Goal: Obtain resource: Download file/media

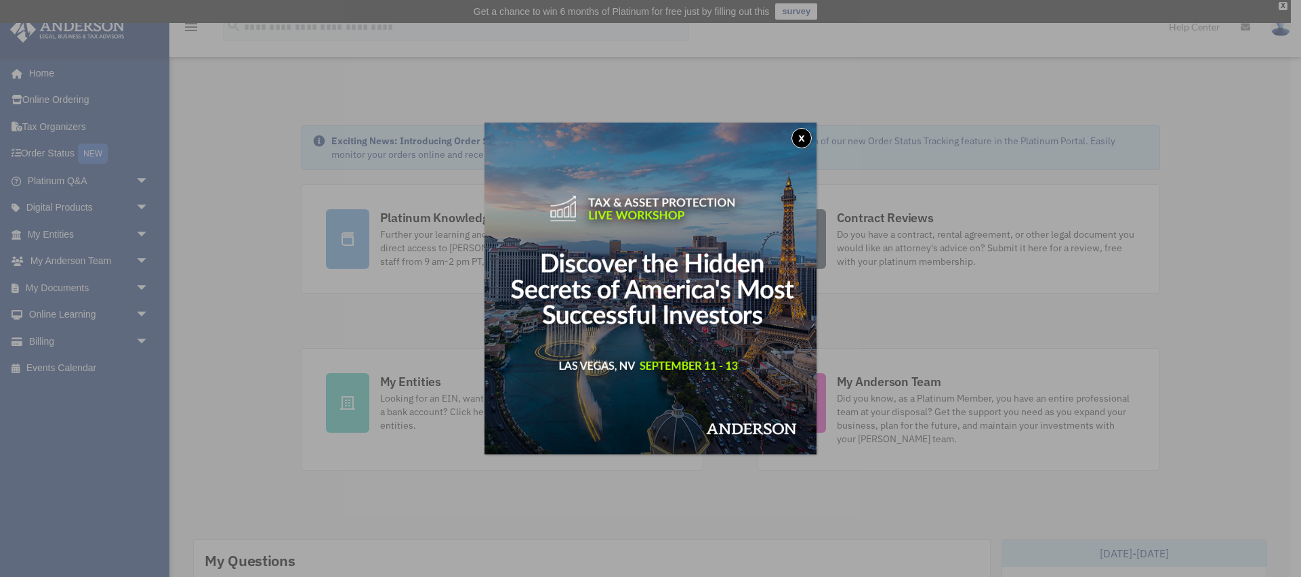
click at [809, 135] on button "x" at bounding box center [802, 138] width 20 height 20
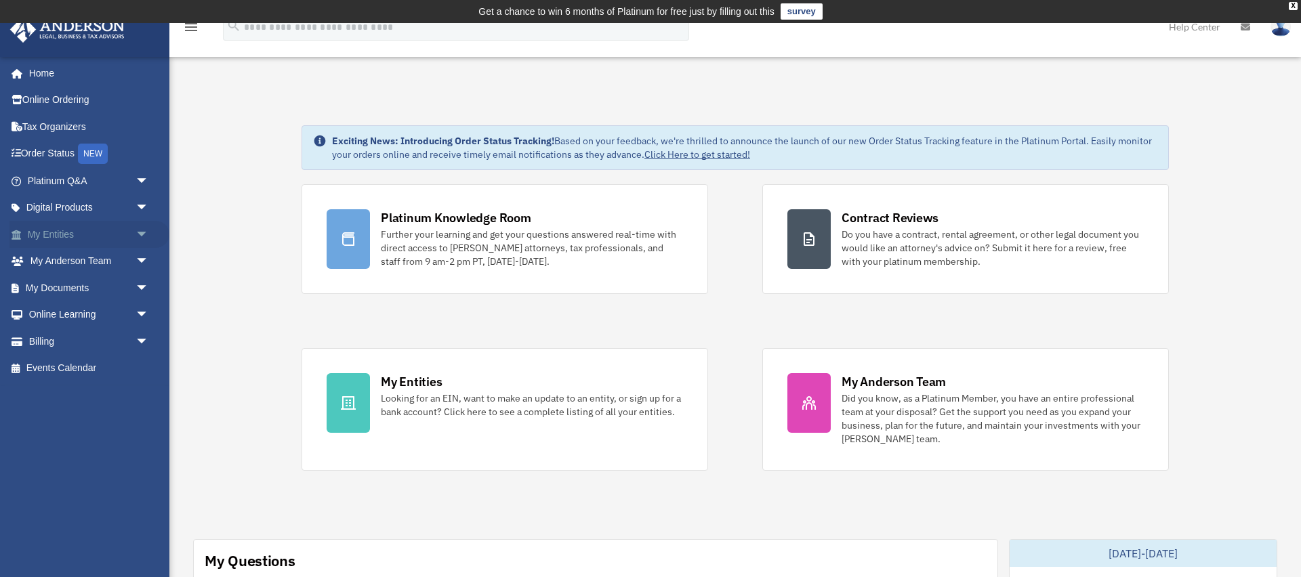
click at [138, 237] on span "arrow_drop_down" at bounding box center [149, 235] width 27 height 28
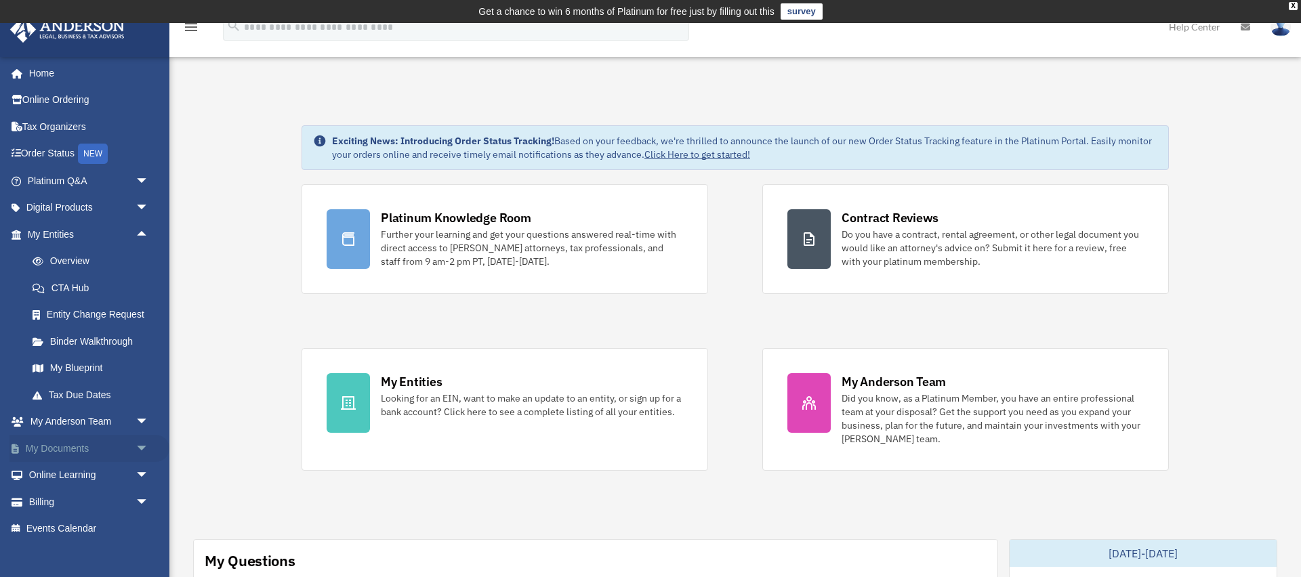
click at [145, 447] on span "arrow_drop_down" at bounding box center [149, 449] width 27 height 28
click at [62, 482] on link "Box" at bounding box center [94, 475] width 150 height 27
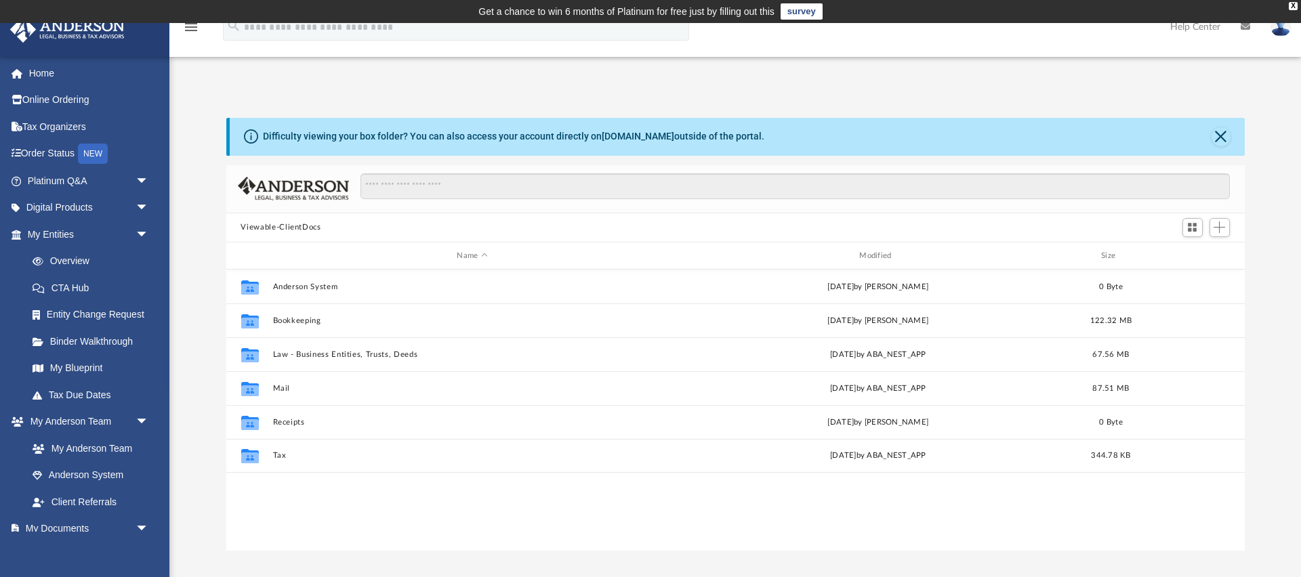
scroll to position [308, 1019]
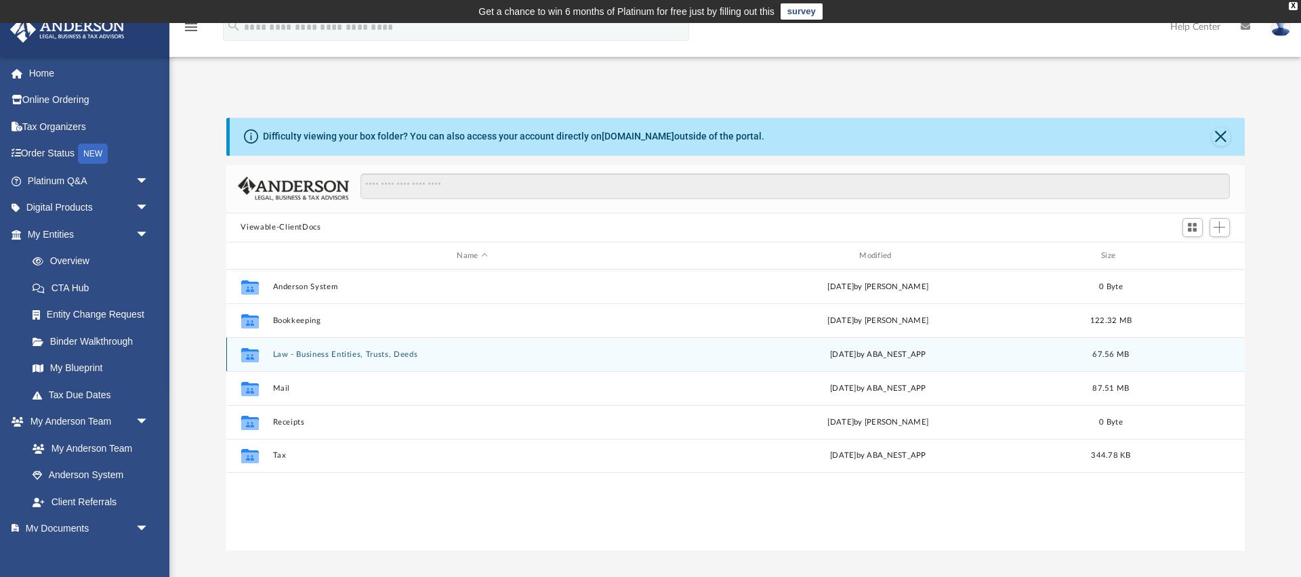
click at [352, 355] on button "Law - Business Entities, Trusts, Deeds" at bounding box center [472, 354] width 400 height 9
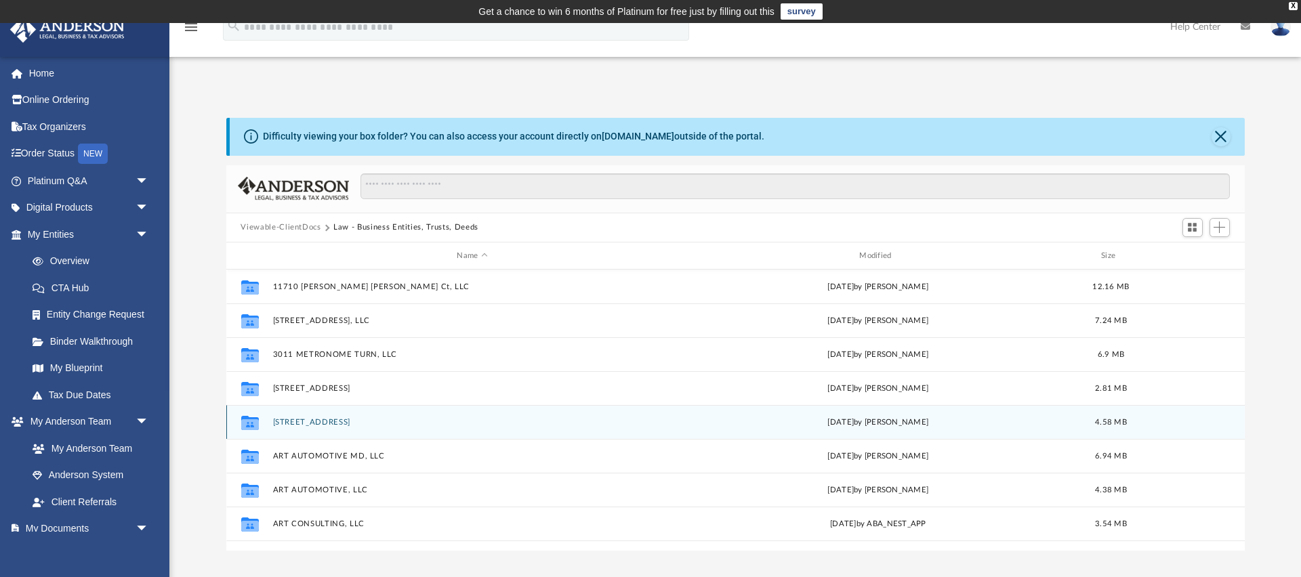
click at [354, 423] on button "901 OLD WALNUT ST, LP" at bounding box center [472, 422] width 400 height 9
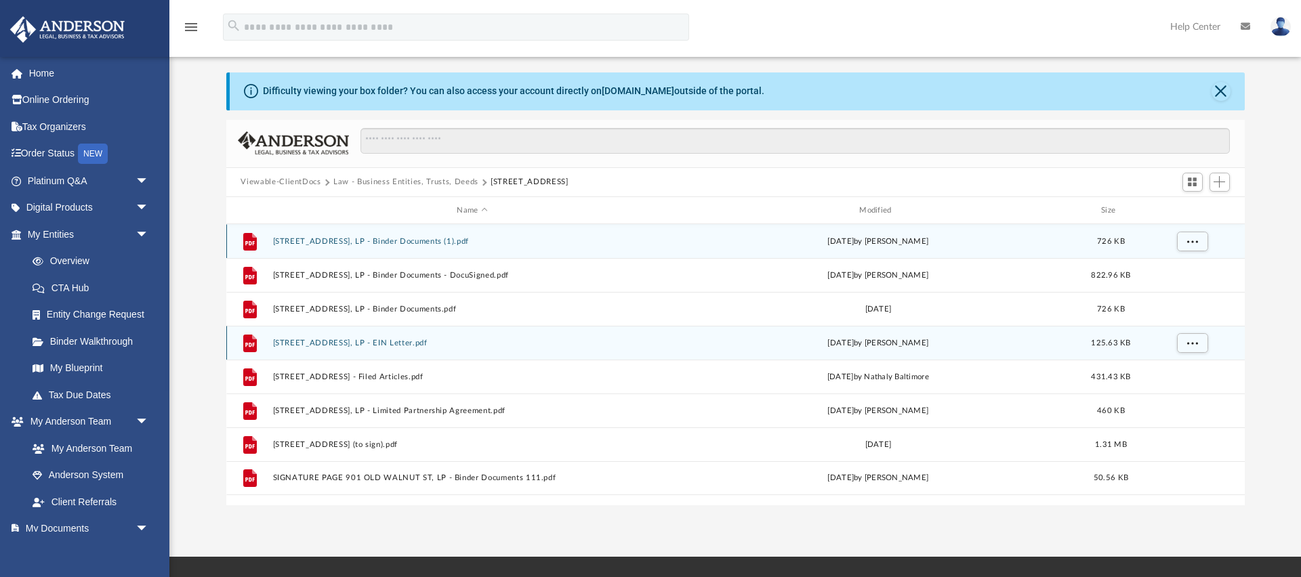
scroll to position [29, 0]
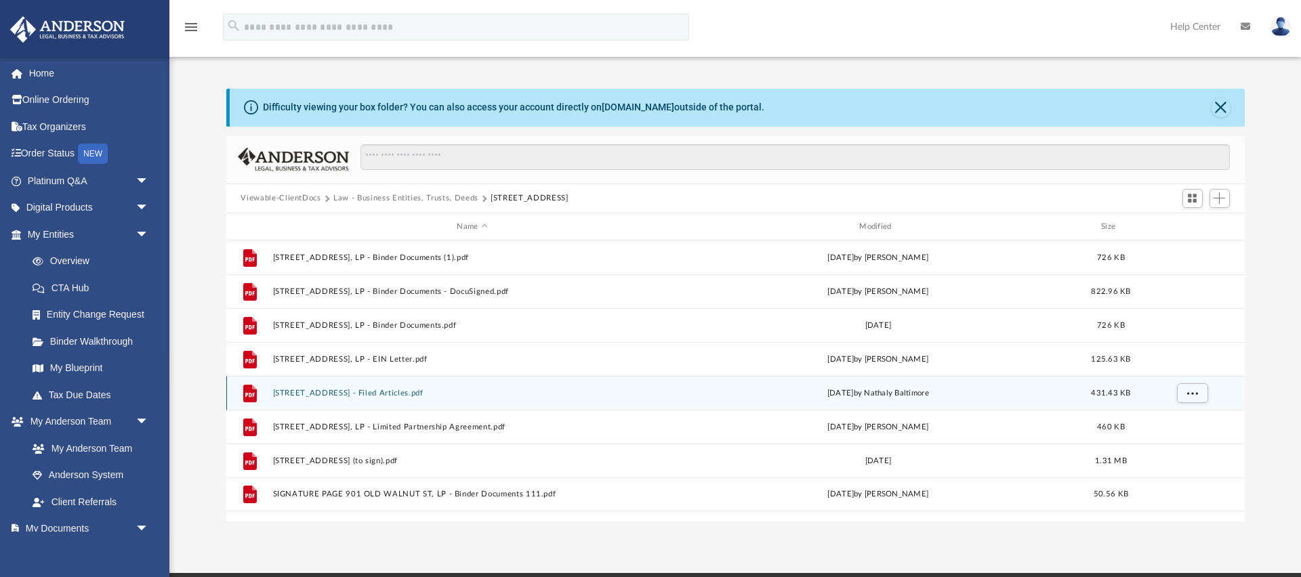
click at [417, 390] on button "901 OLD WALNUT ST, LP - Filed Articles.pdf" at bounding box center [472, 393] width 400 height 9
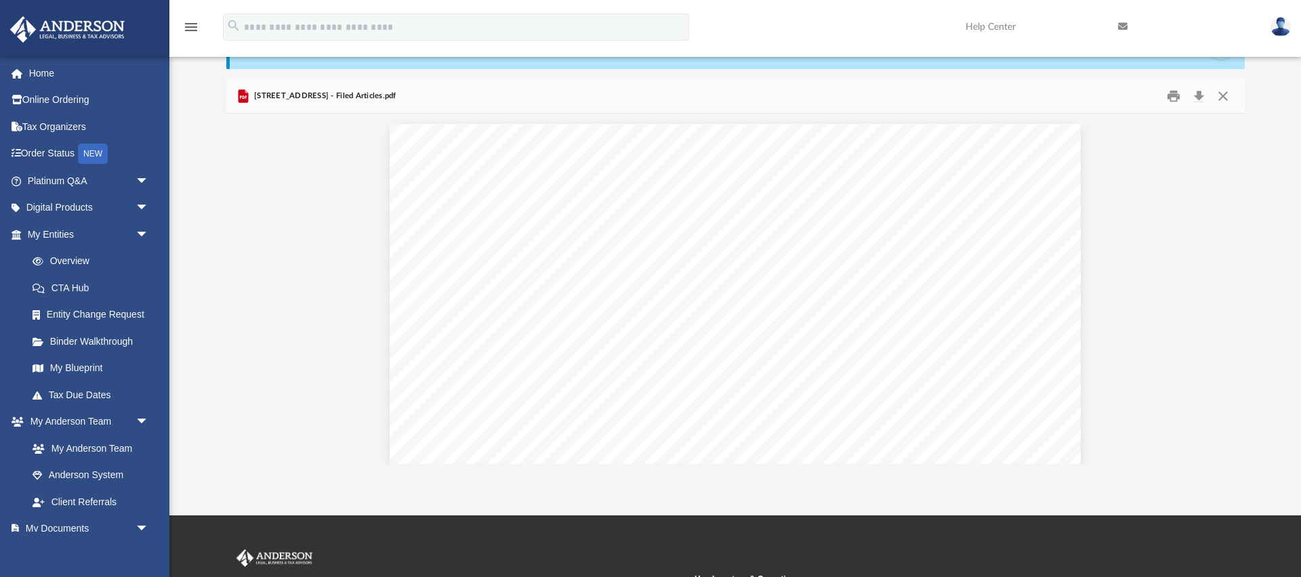
scroll to position [0, 0]
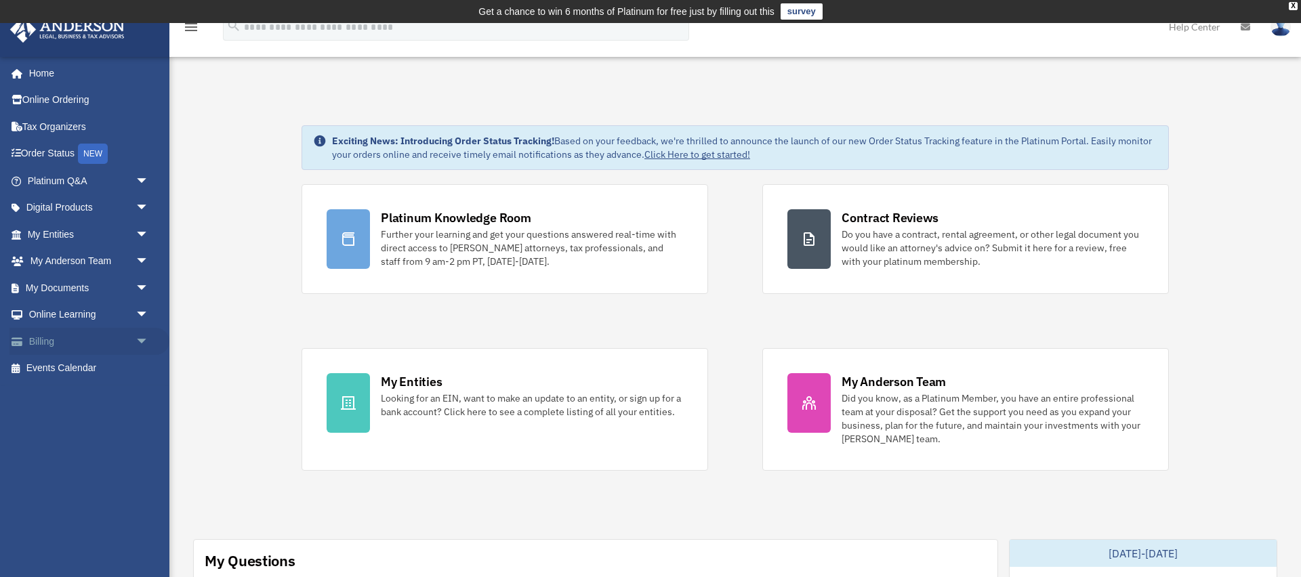
click at [138, 346] on span "arrow_drop_down" at bounding box center [149, 342] width 27 height 28
click at [79, 396] on link "Past Invoices" at bounding box center [94, 395] width 150 height 27
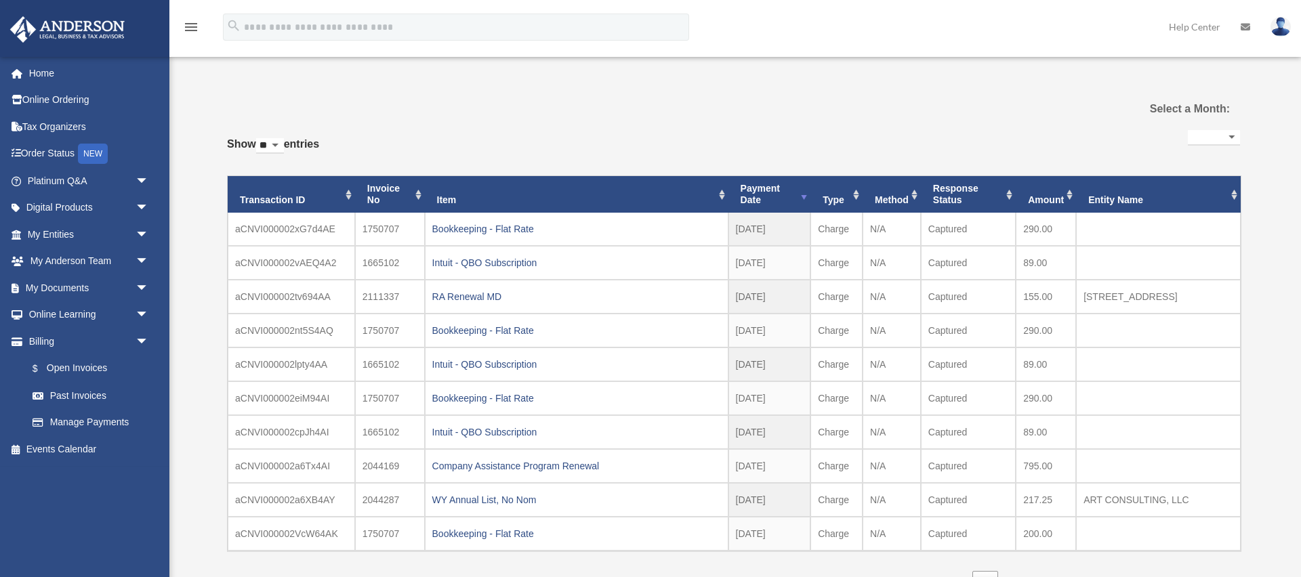
select select
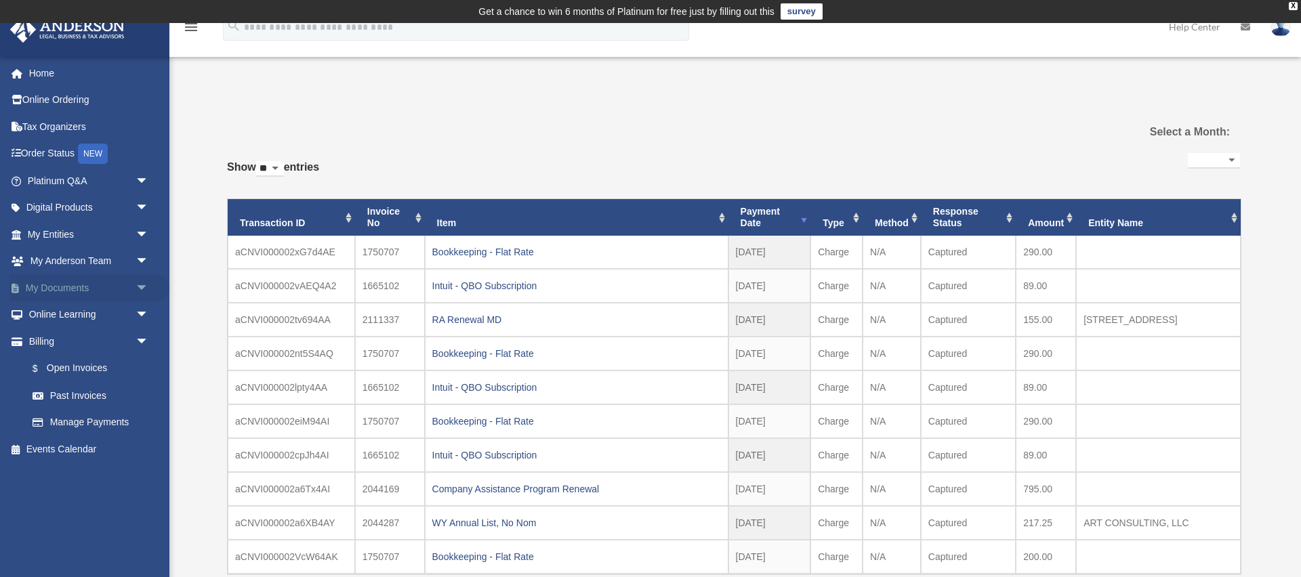
click at [144, 286] on span "arrow_drop_down" at bounding box center [149, 289] width 27 height 28
click at [59, 309] on link "Box" at bounding box center [94, 315] width 150 height 27
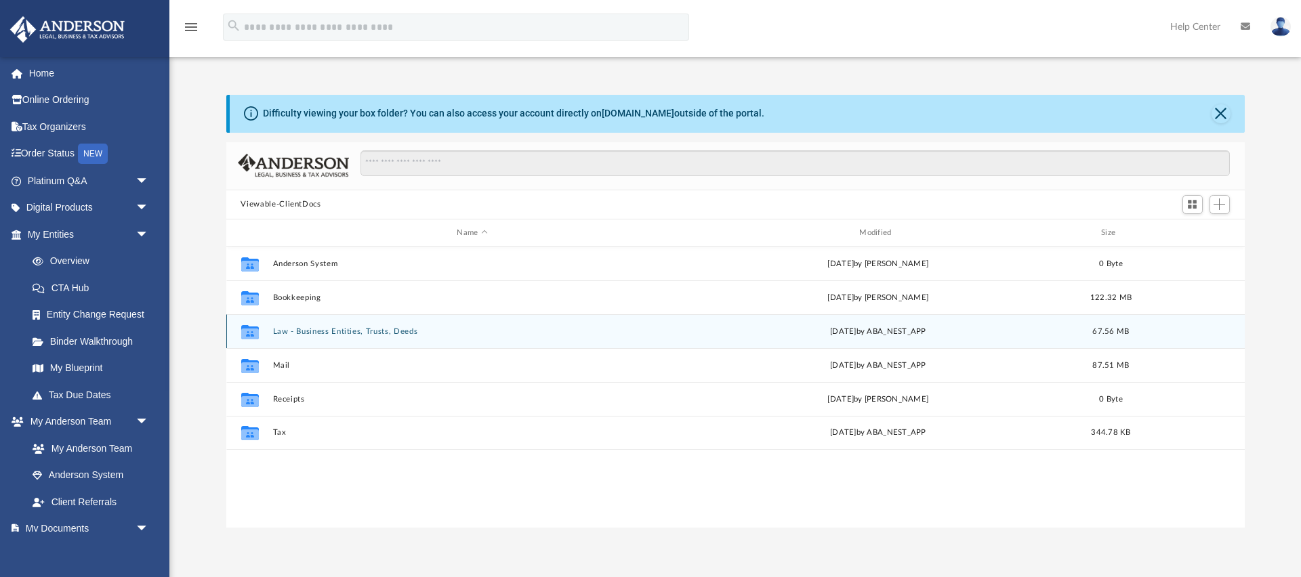
scroll to position [308, 1019]
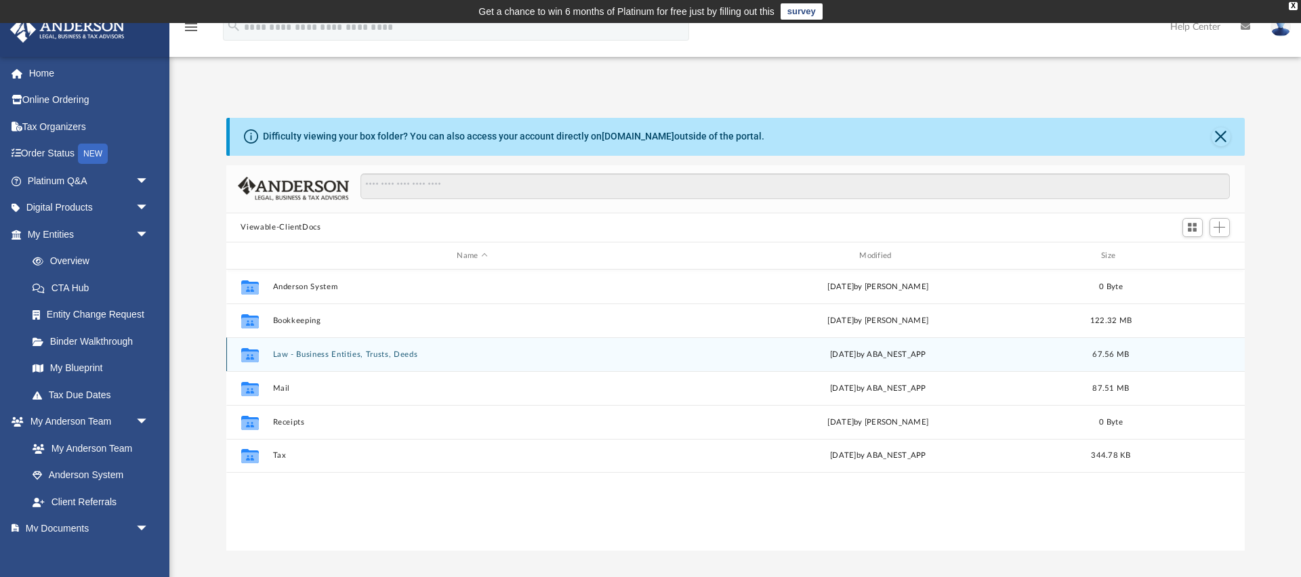
click at [298, 353] on button "Law - Business Entities, Trusts, Deeds" at bounding box center [472, 354] width 400 height 9
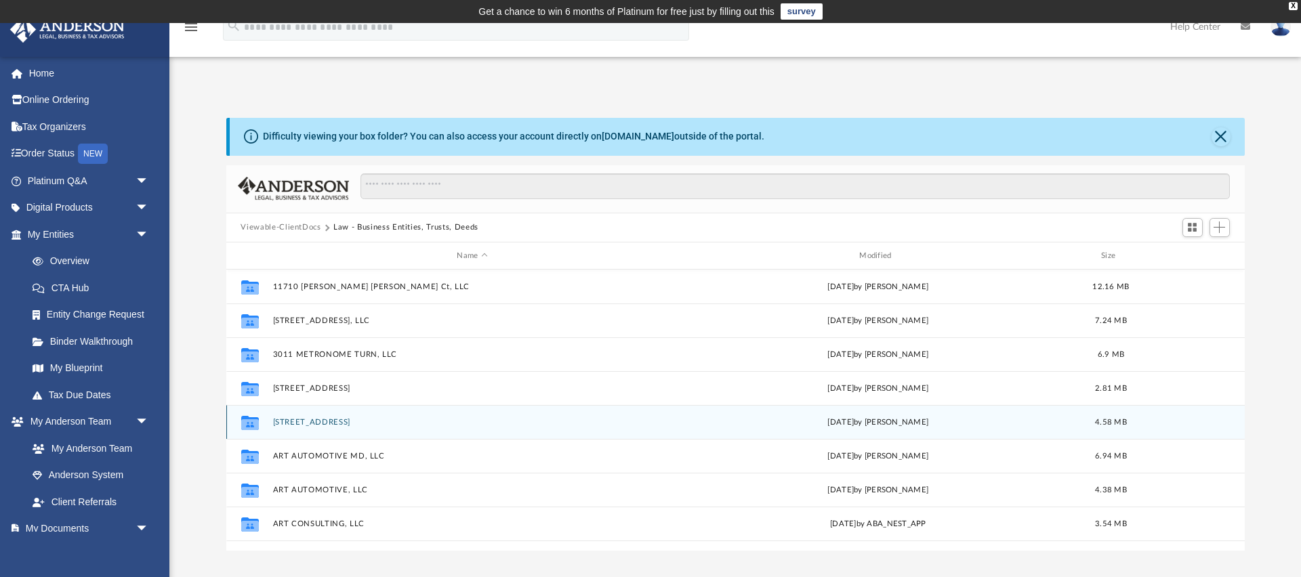
click at [340, 423] on button "[STREET_ADDRESS]" at bounding box center [472, 422] width 400 height 9
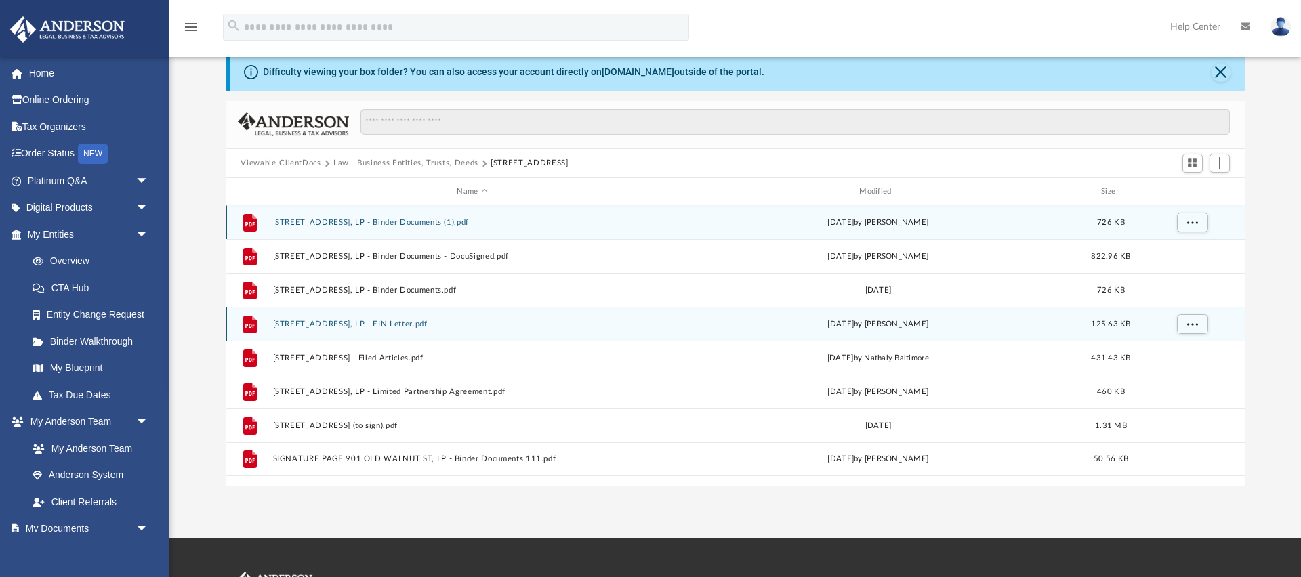
scroll to position [41, 0]
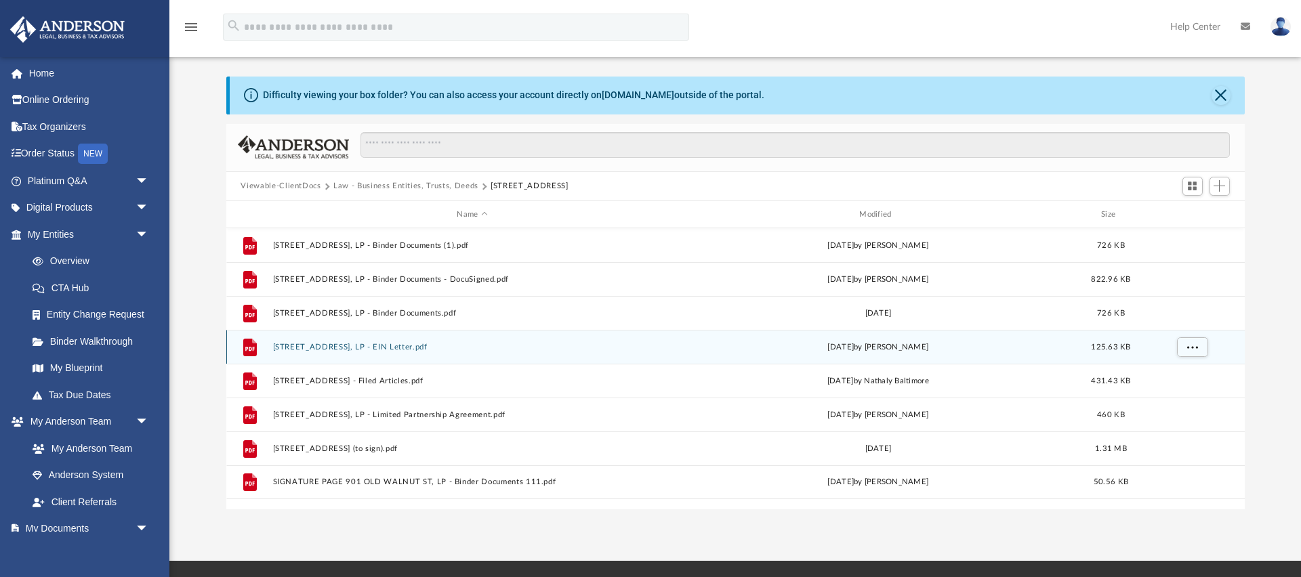
click at [409, 346] on button "[STREET_ADDRESS], LP - EIN Letter.pdf" at bounding box center [472, 347] width 400 height 9
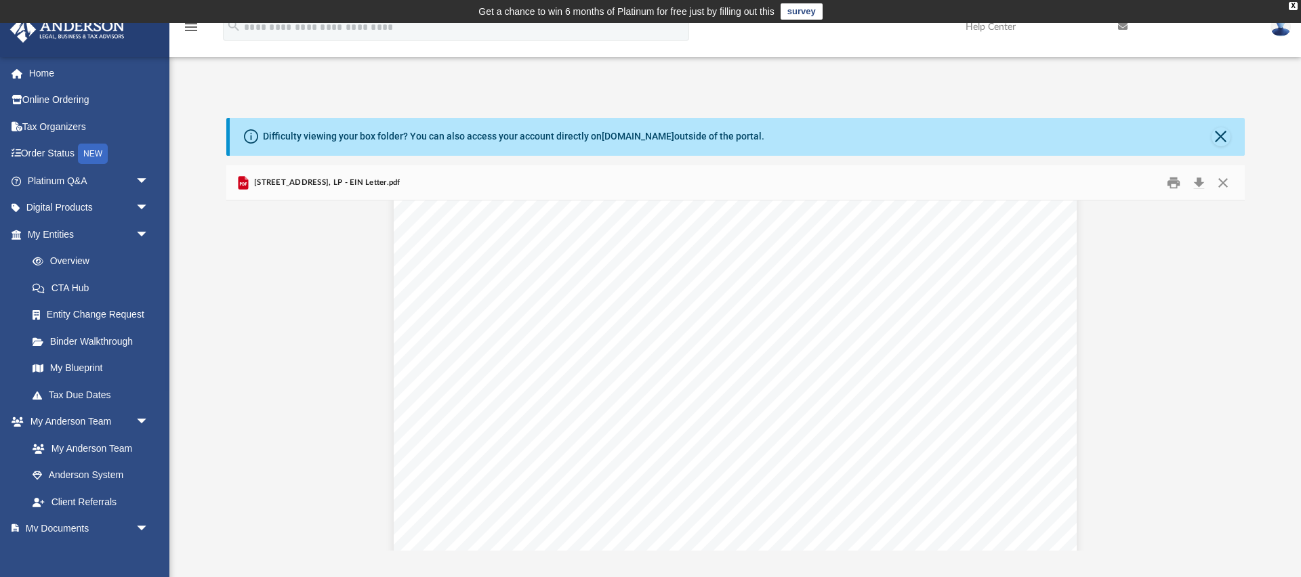
scroll to position [0, 0]
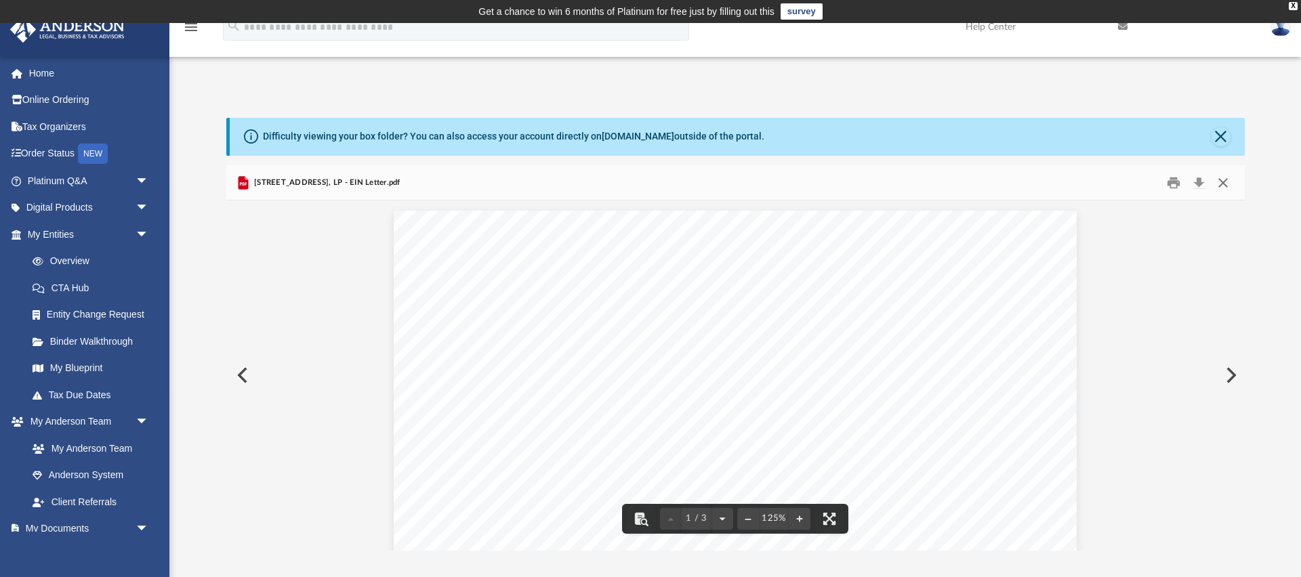
click at [1228, 184] on button "Close" at bounding box center [1223, 182] width 24 height 21
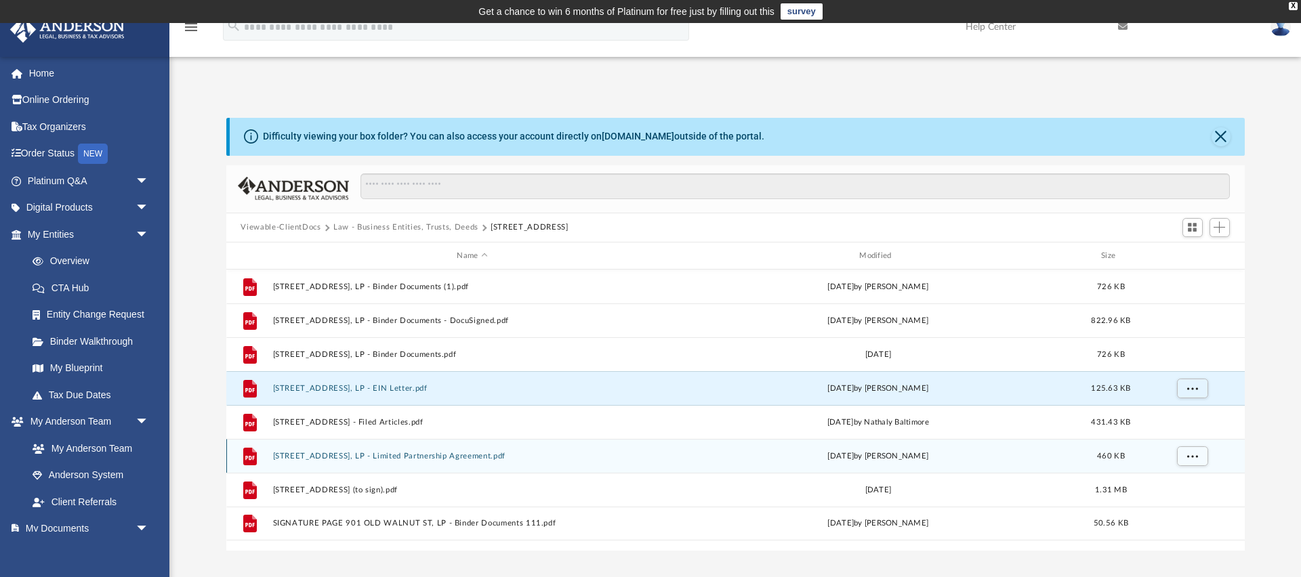
click at [442, 456] on button "[STREET_ADDRESS], LP - Limited Partnership Agreement.pdf" at bounding box center [472, 456] width 400 height 9
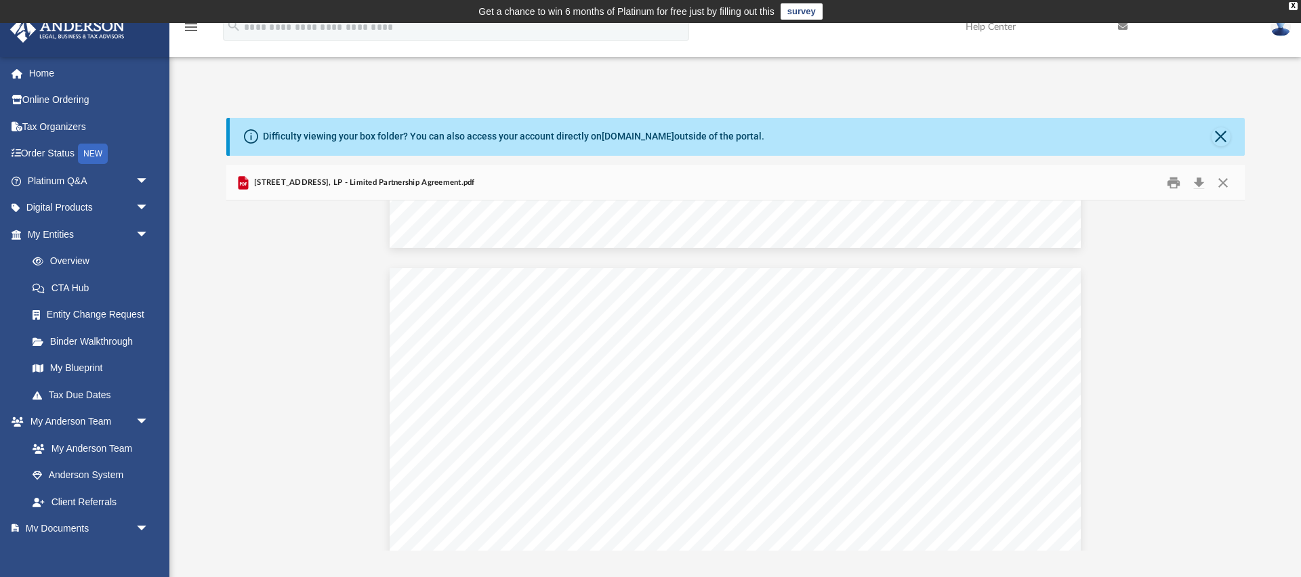
scroll to position [7393, 0]
drag, startPoint x: 828, startPoint y: 364, endPoint x: 857, endPoint y: 275, distance: 93.2
click at [857, 275] on div "Limited Partnership Agreement of [STREET_ADDRESS] 1 - 3 Section 1.08 The Tax Ma…" at bounding box center [735, 585] width 691 height 895
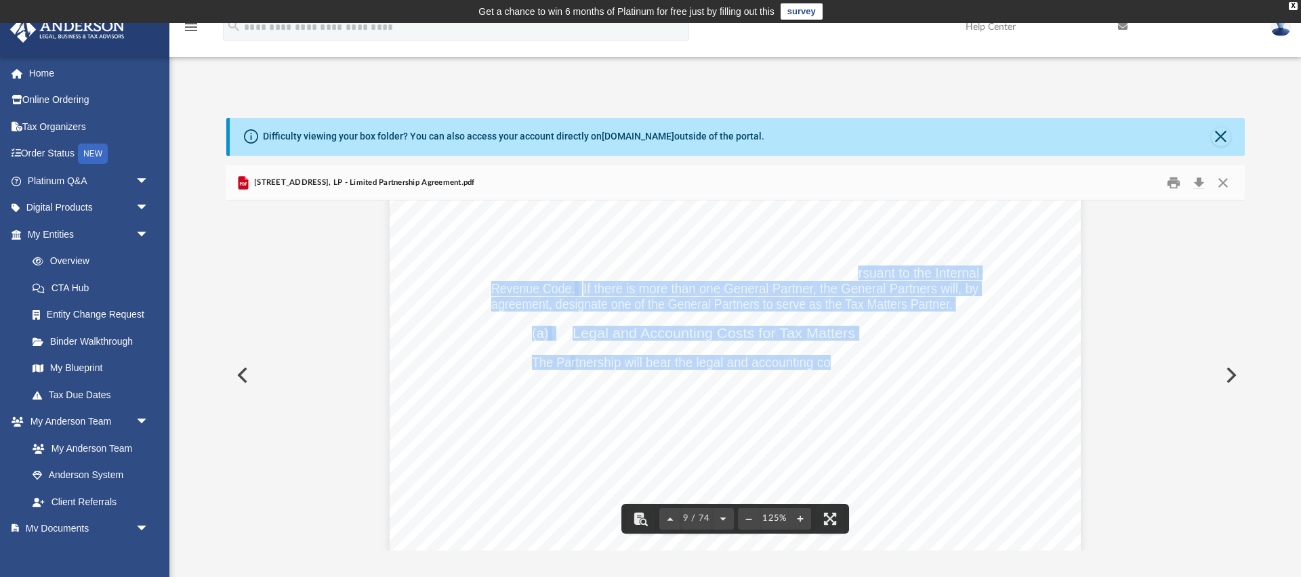
click at [962, 341] on div "Limited Partnership Agreement of [STREET_ADDRESS] 1 - 3 Section 1.08 The Tax Ma…" at bounding box center [735, 585] width 691 height 895
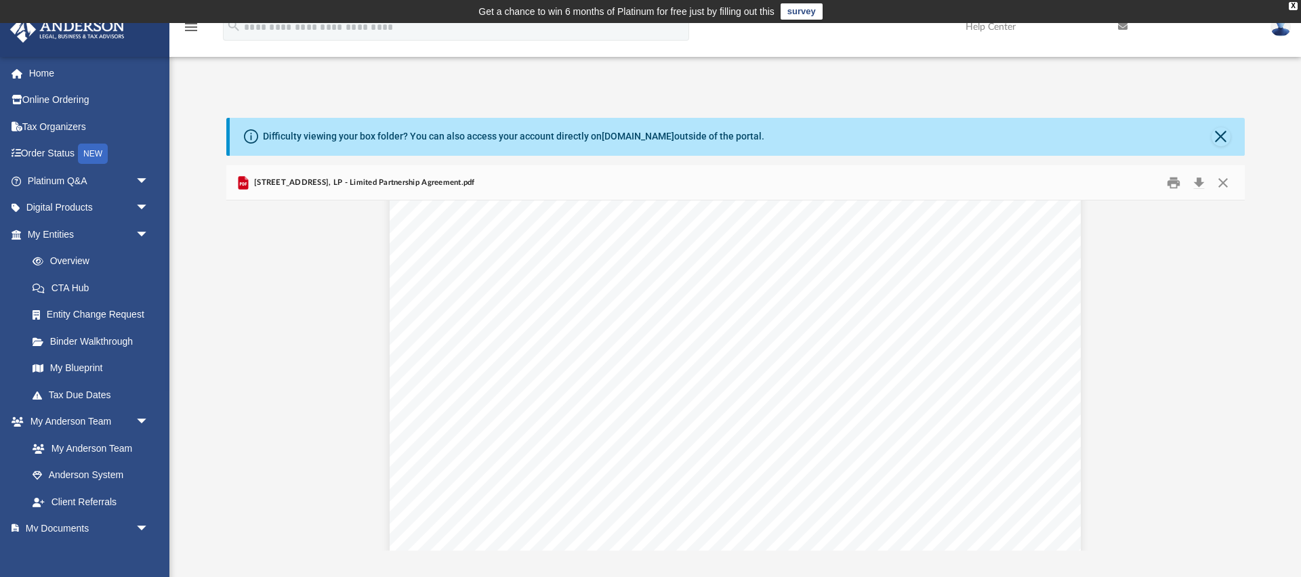
scroll to position [13881, 0]
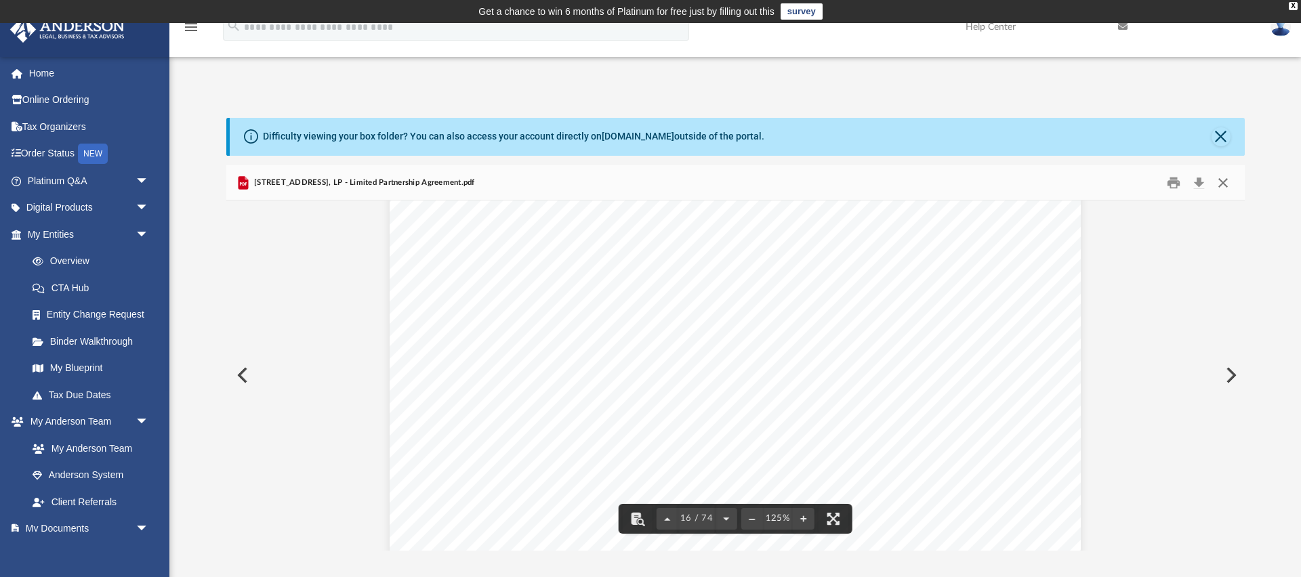
click at [1223, 182] on button "Close" at bounding box center [1223, 182] width 24 height 21
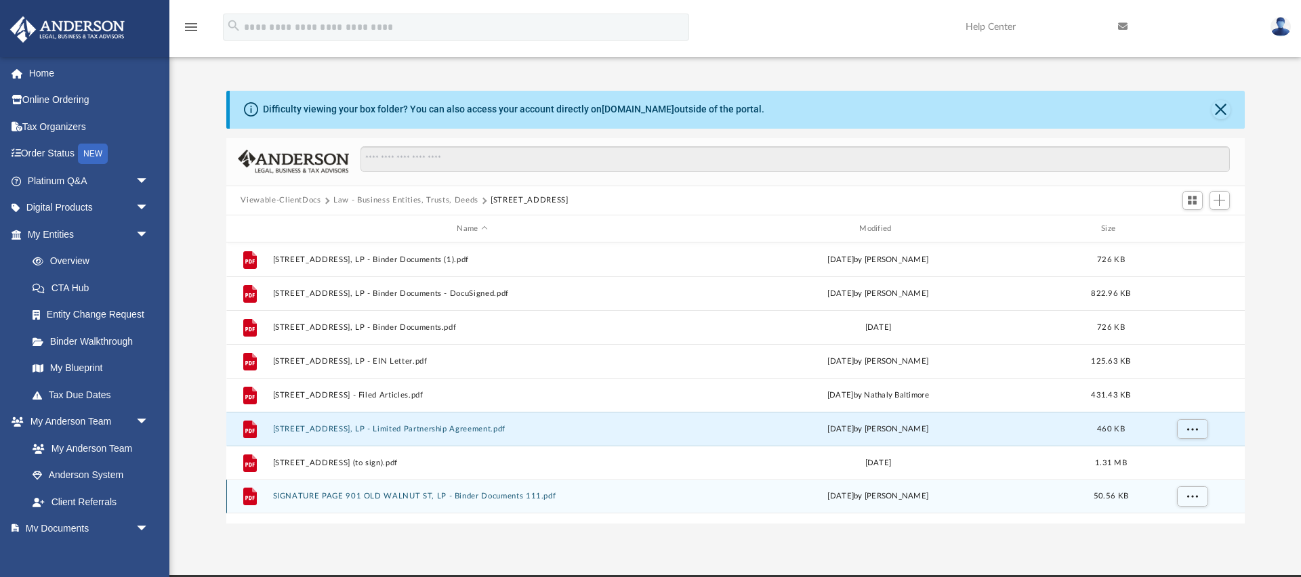
scroll to position [28, 0]
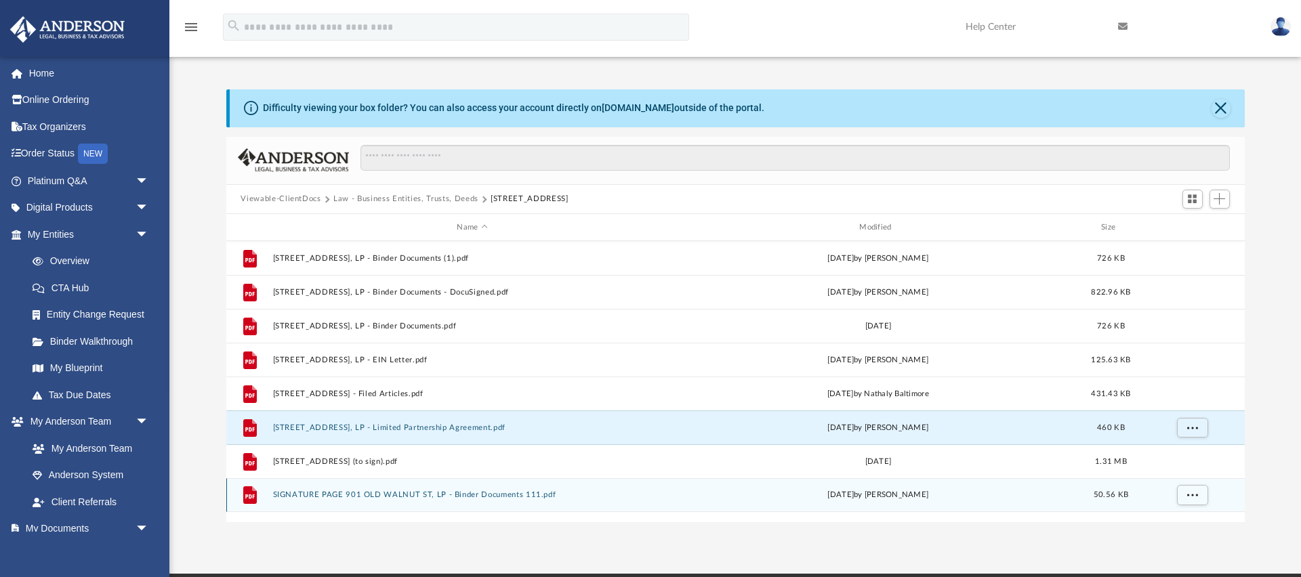
click at [474, 493] on button "SIGNATURE PAGE 901 OLD WALNUT ST, LP - Binder Documents 111.pdf" at bounding box center [472, 495] width 400 height 9
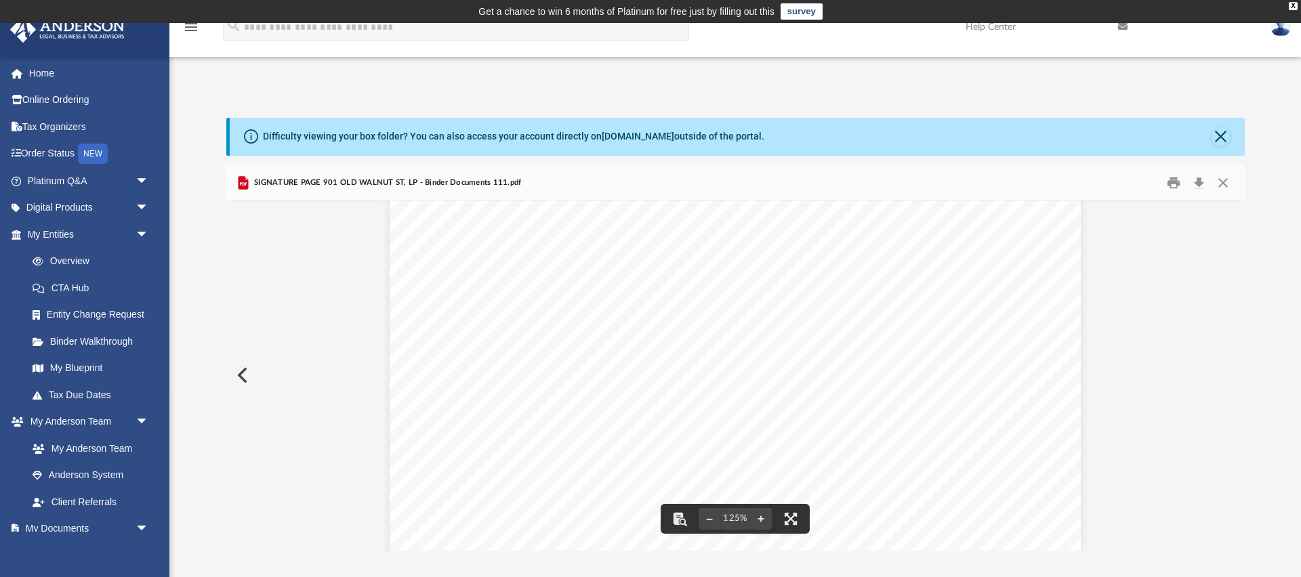
scroll to position [0, 0]
click at [1221, 178] on button "Close" at bounding box center [1223, 182] width 24 height 21
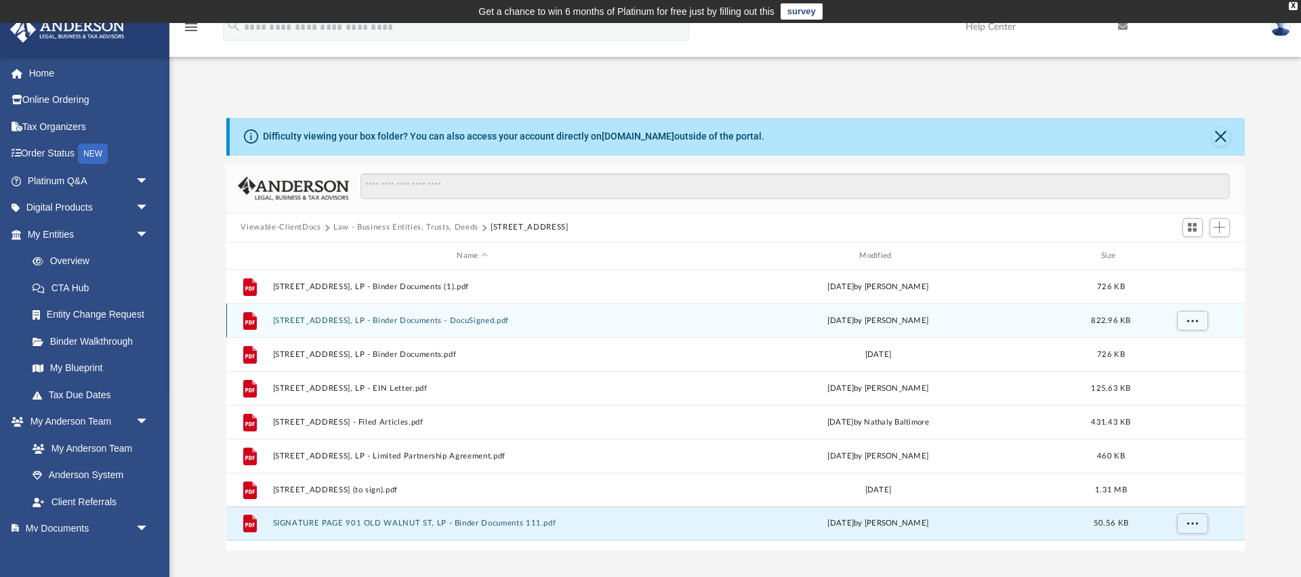
click at [458, 323] on button "[STREET_ADDRESS], LP - Binder Documents - DocuSigned.pdf" at bounding box center [472, 321] width 400 height 9
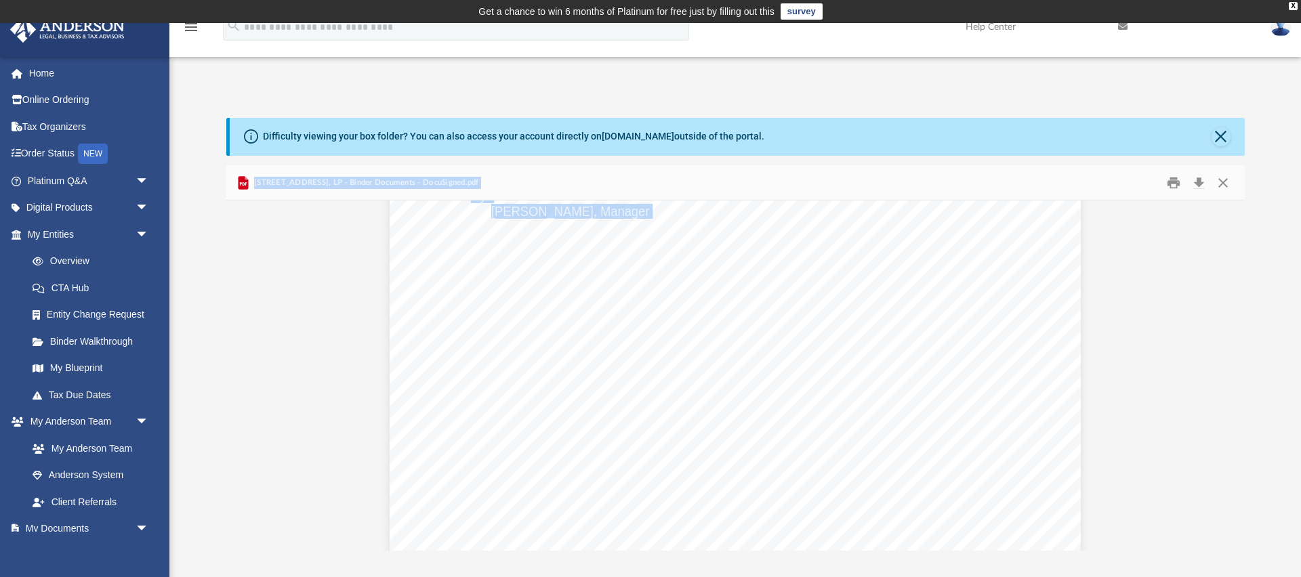
scroll to position [15145, 0]
